Goal: Check status: Check status

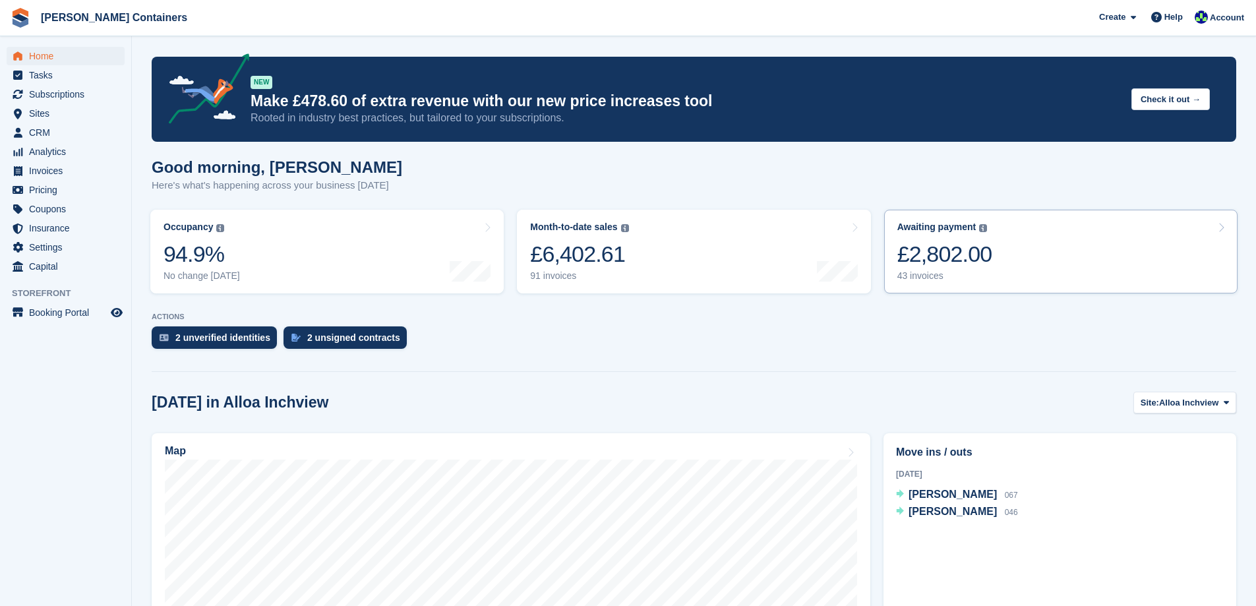
click at [1006, 255] on link "Awaiting payment The total outstanding balance on all open invoices. £2,802.00 …" at bounding box center [1060, 252] width 353 height 84
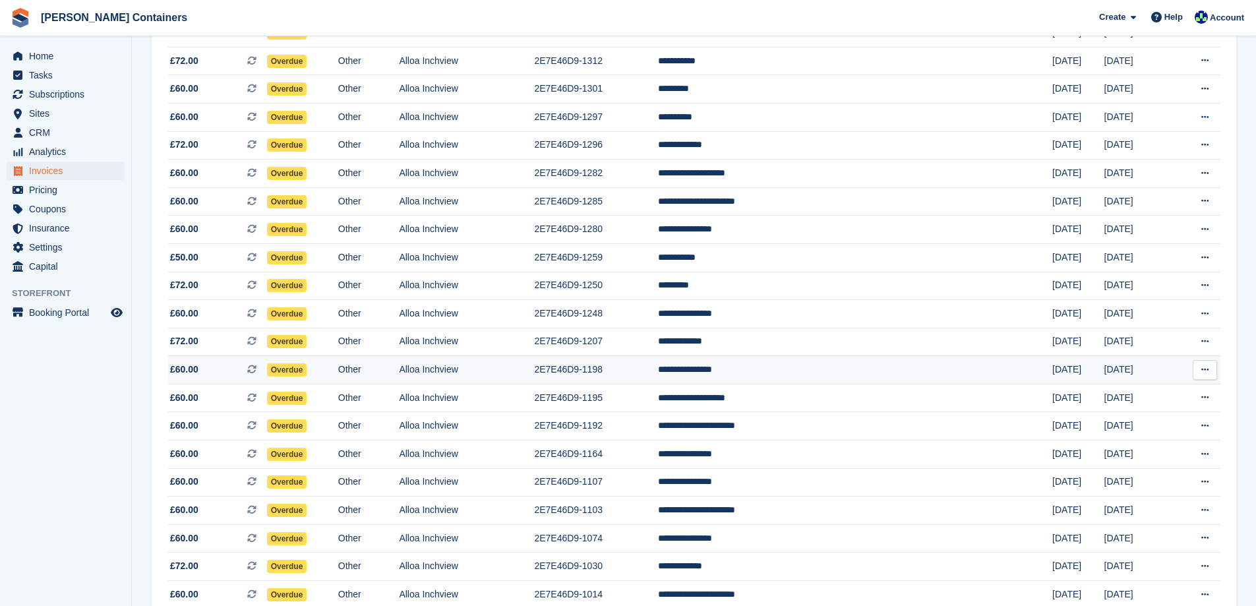
scroll to position [888, 0]
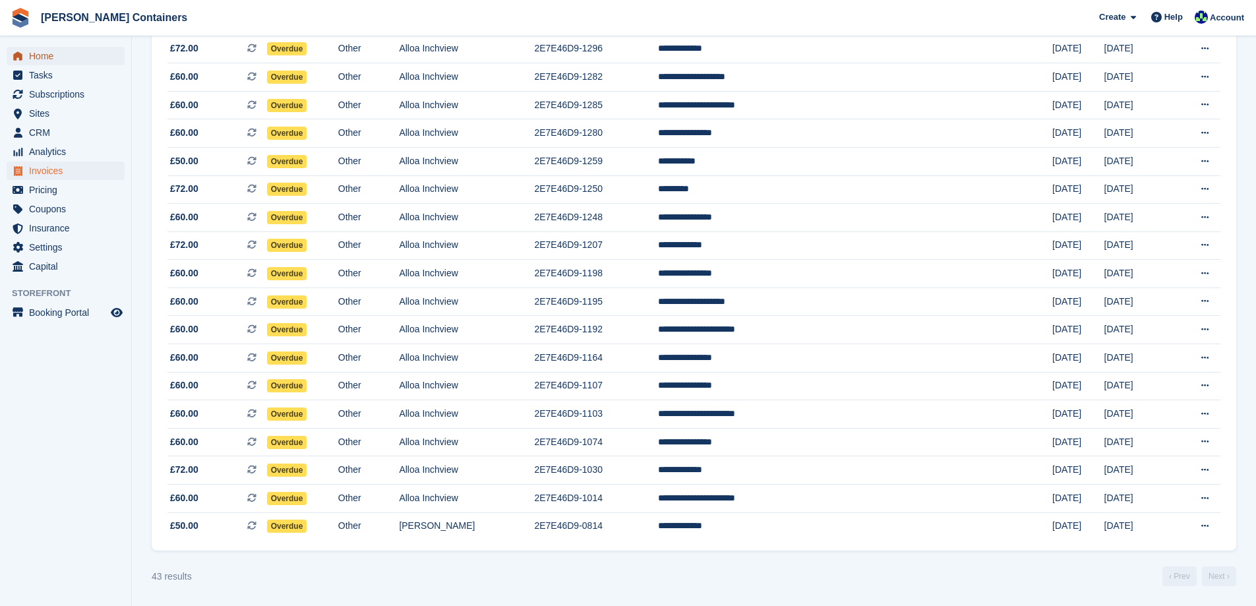
click at [38, 54] on span "Home" at bounding box center [68, 56] width 79 height 18
